Goal: Go to known website: Go to known website

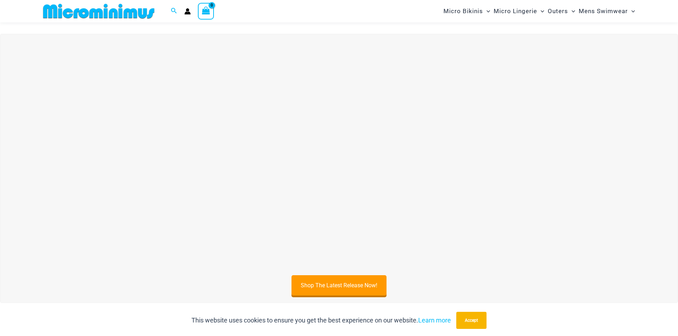
scroll to position [279, 0]
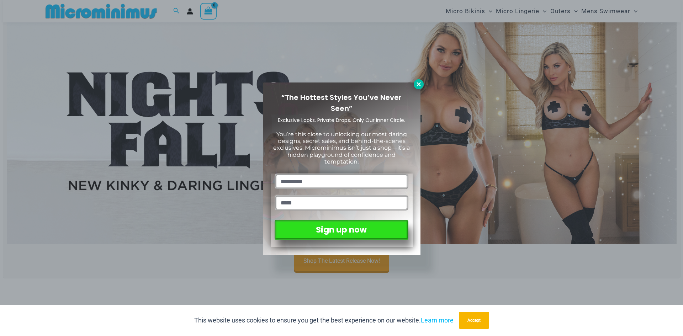
click at [421, 84] on icon at bounding box center [419, 84] width 6 height 6
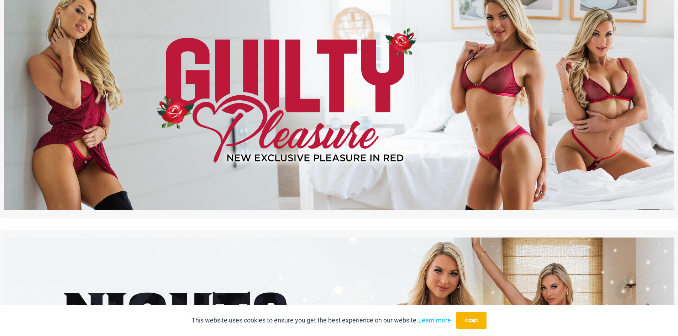
scroll to position [0, 0]
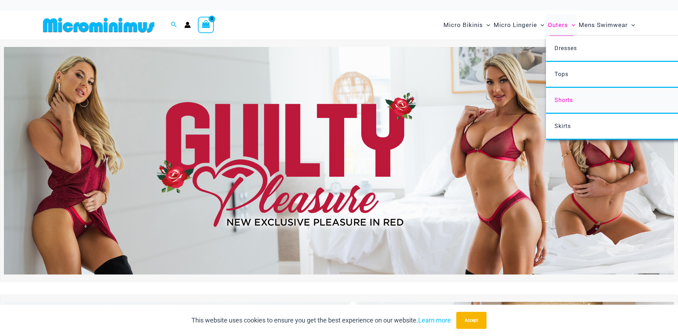
click at [580, 102] on link "Shorts" at bounding box center [652, 101] width 212 height 26
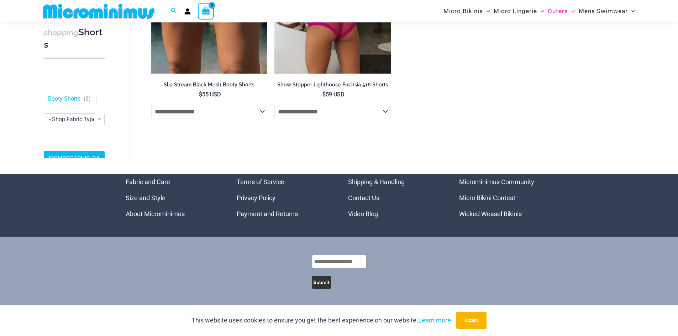
scroll to position [423, 0]
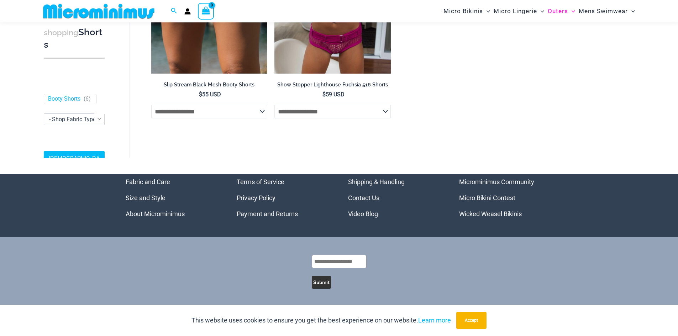
click at [490, 216] on link "Wicked Weasel Bikinis" at bounding box center [490, 213] width 63 height 7
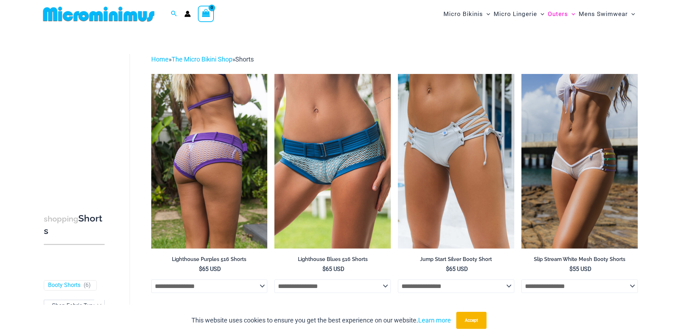
scroll to position [0, 0]
